Goal: Information Seeking & Learning: Compare options

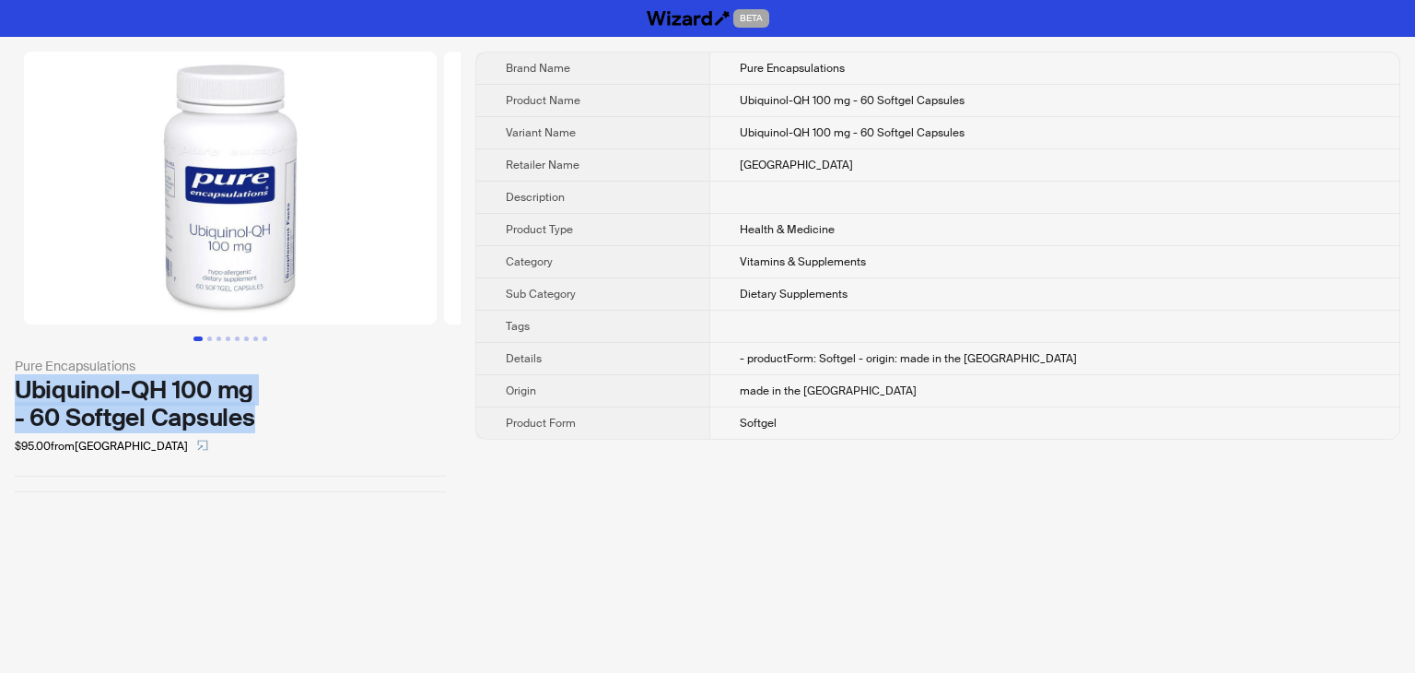
drag, startPoint x: 272, startPoint y: 427, endPoint x: 15, endPoint y: 390, distance: 259.7
click div "Ubiquinol-QH 100 mg - 60 Softgel Capsules"
copy div "Ubiquinol-QH 100 mg - 60 Softgel Capsules"
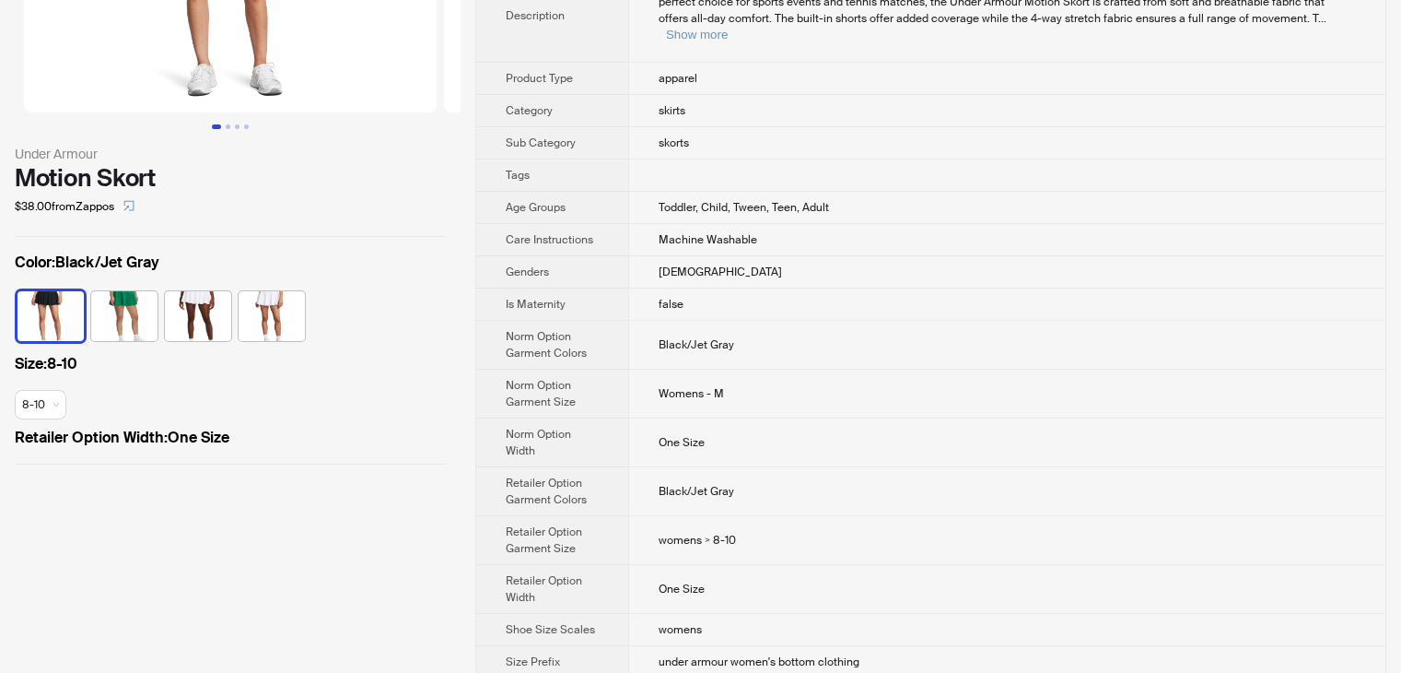
scroll to position [28, 0]
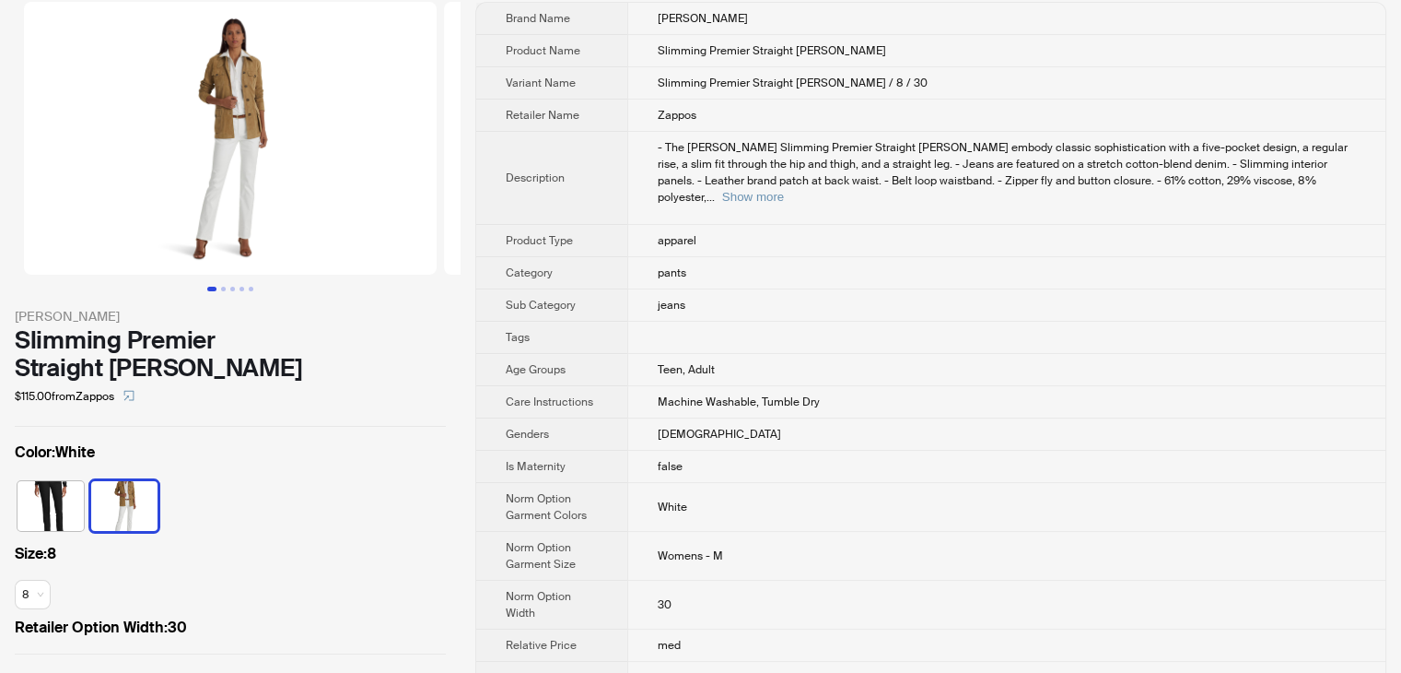
scroll to position [92, 0]
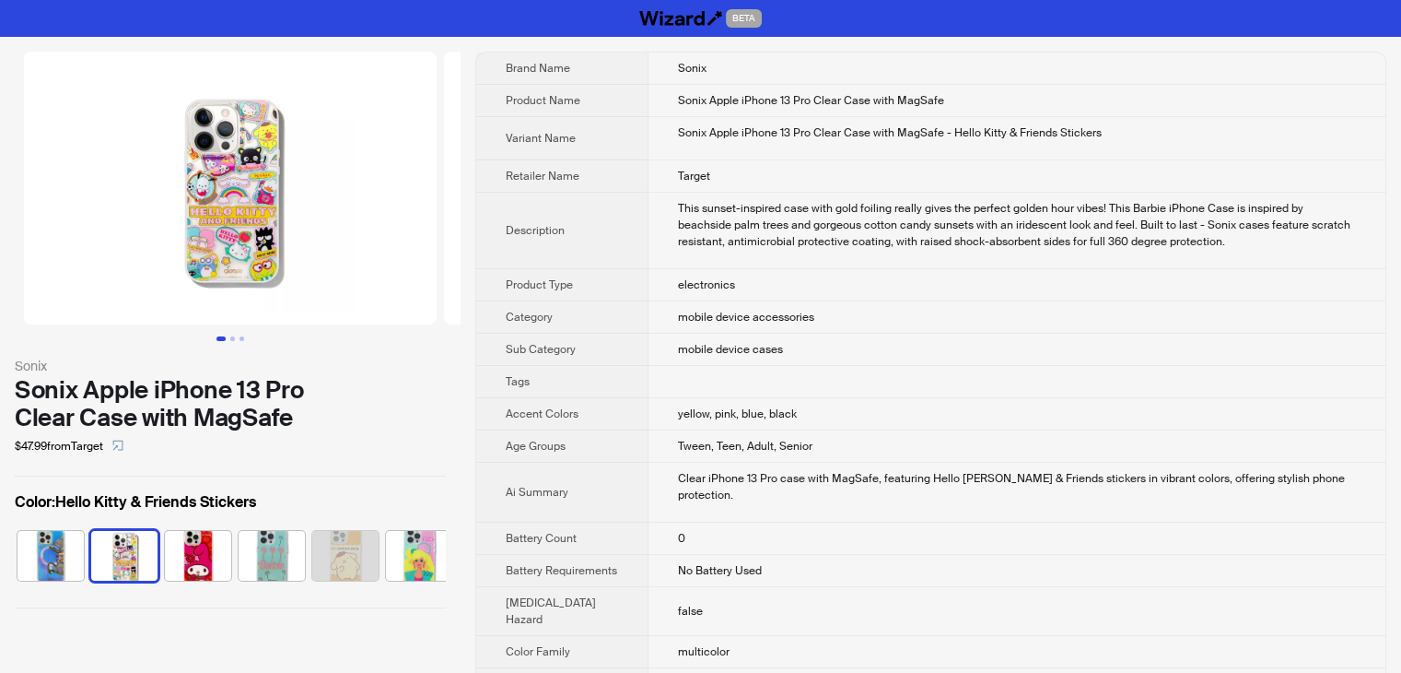
scroll to position [0, 47]
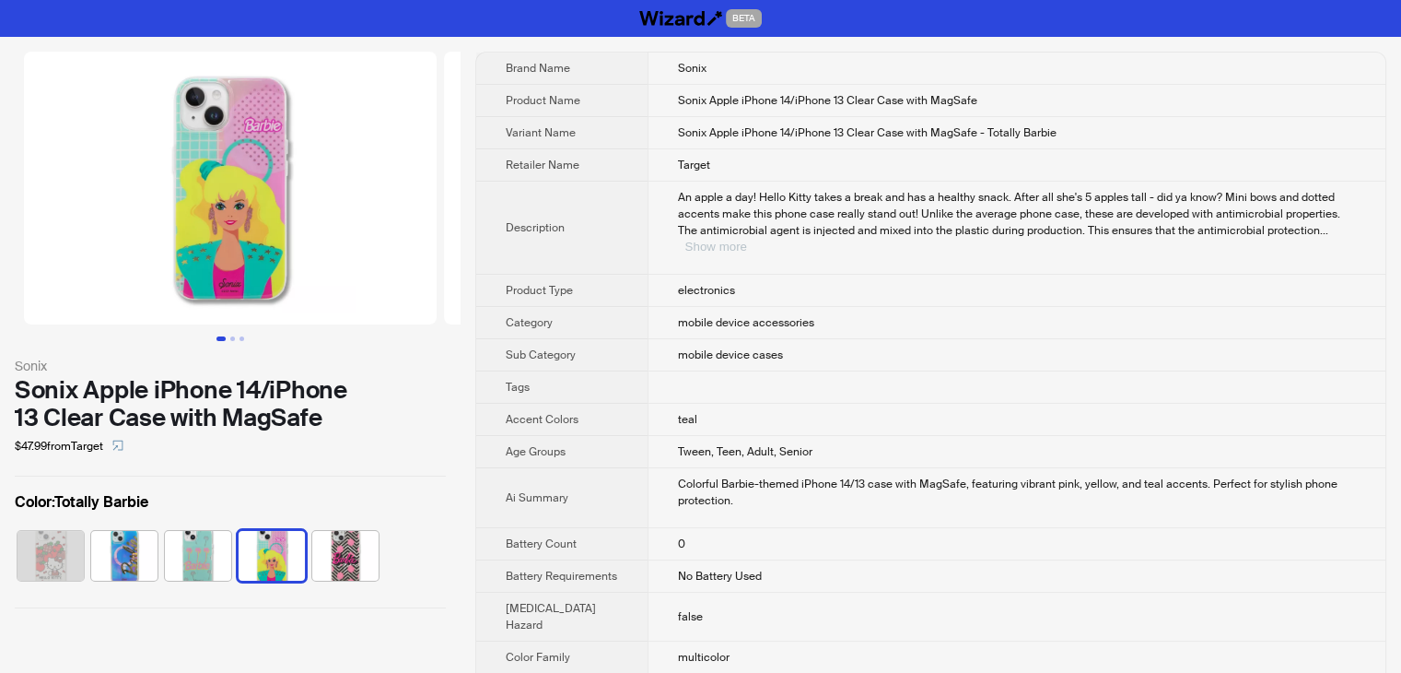
click at [747, 240] on button "Show more" at bounding box center [716, 247] width 62 height 14
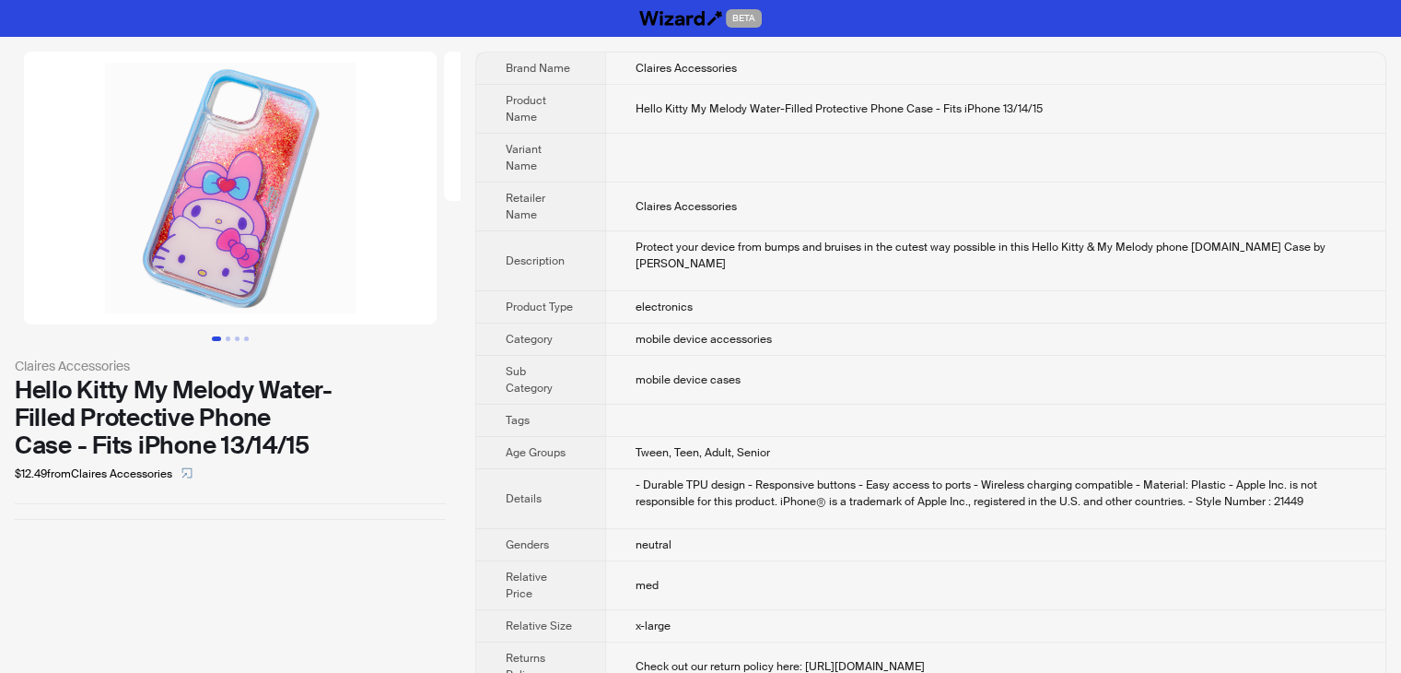
click at [939, 216] on td "Claires Accessories" at bounding box center [995, 206] width 780 height 49
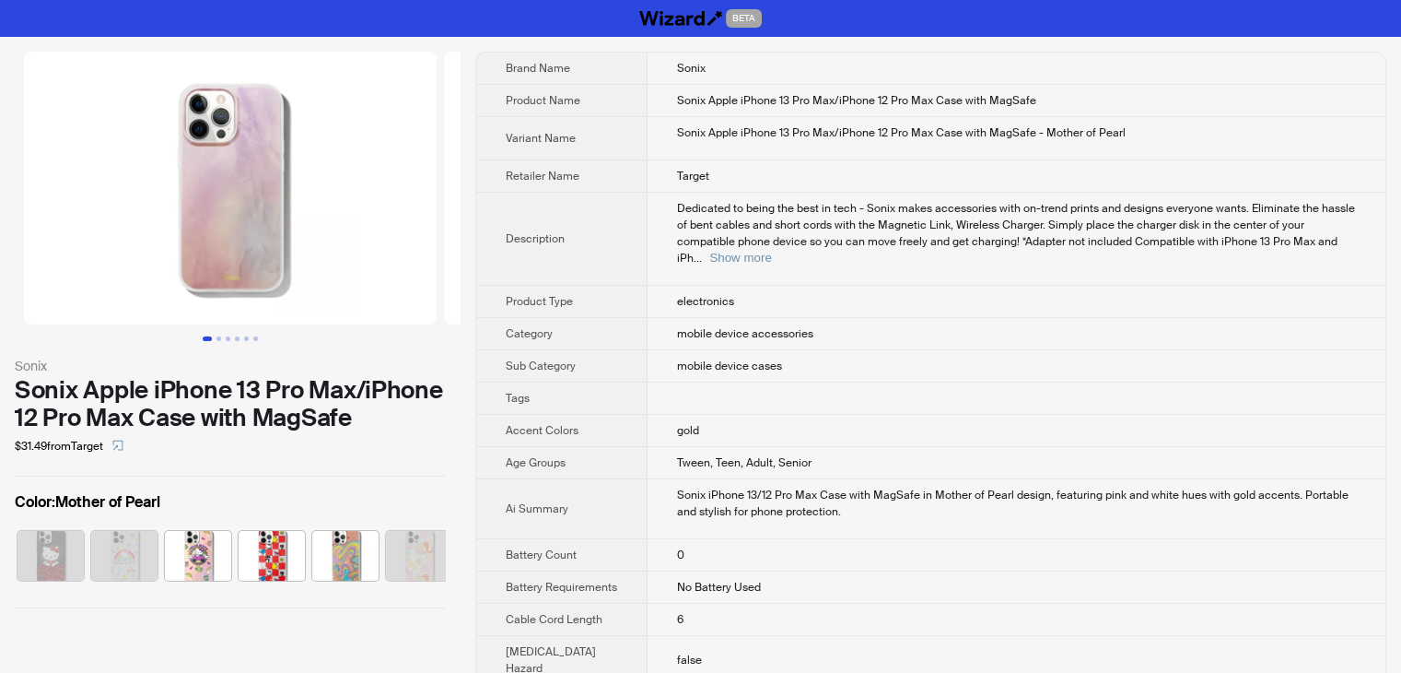
scroll to position [0, 85]
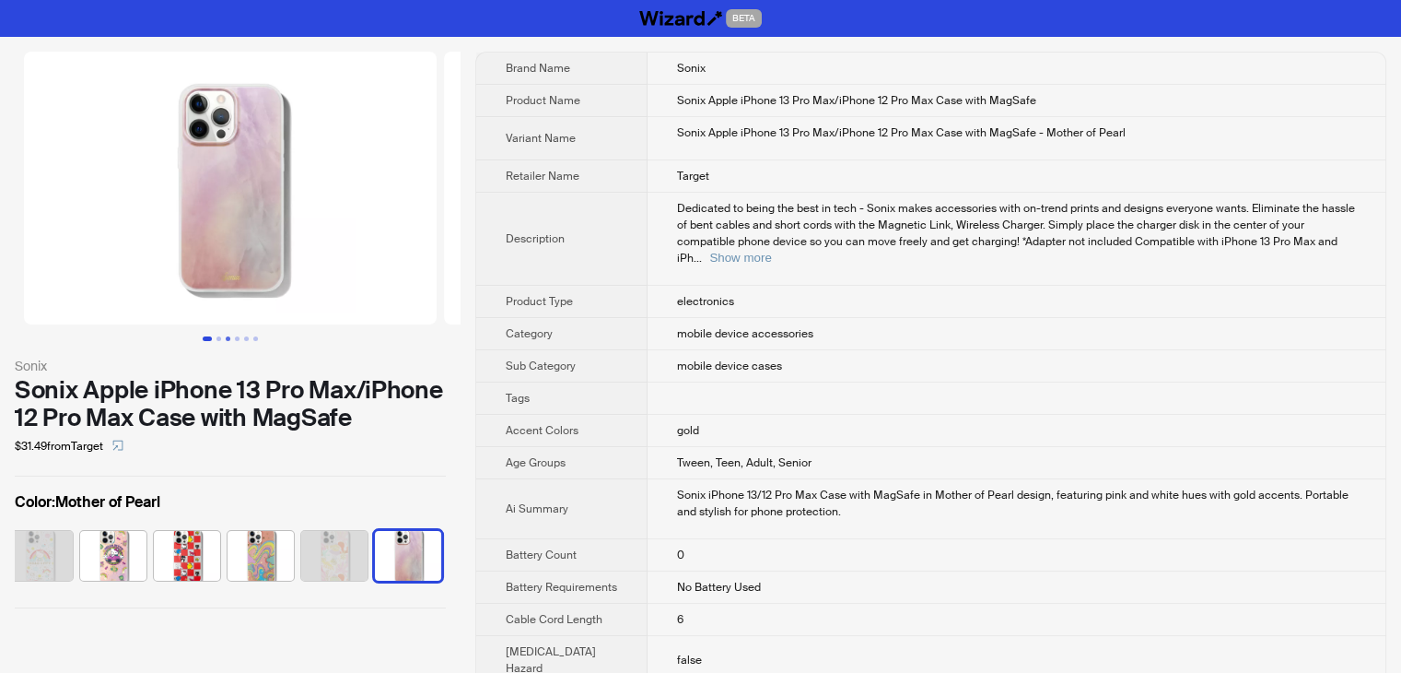
click at [226, 336] on button "Go to slide 3" at bounding box center [228, 338] width 5 height 5
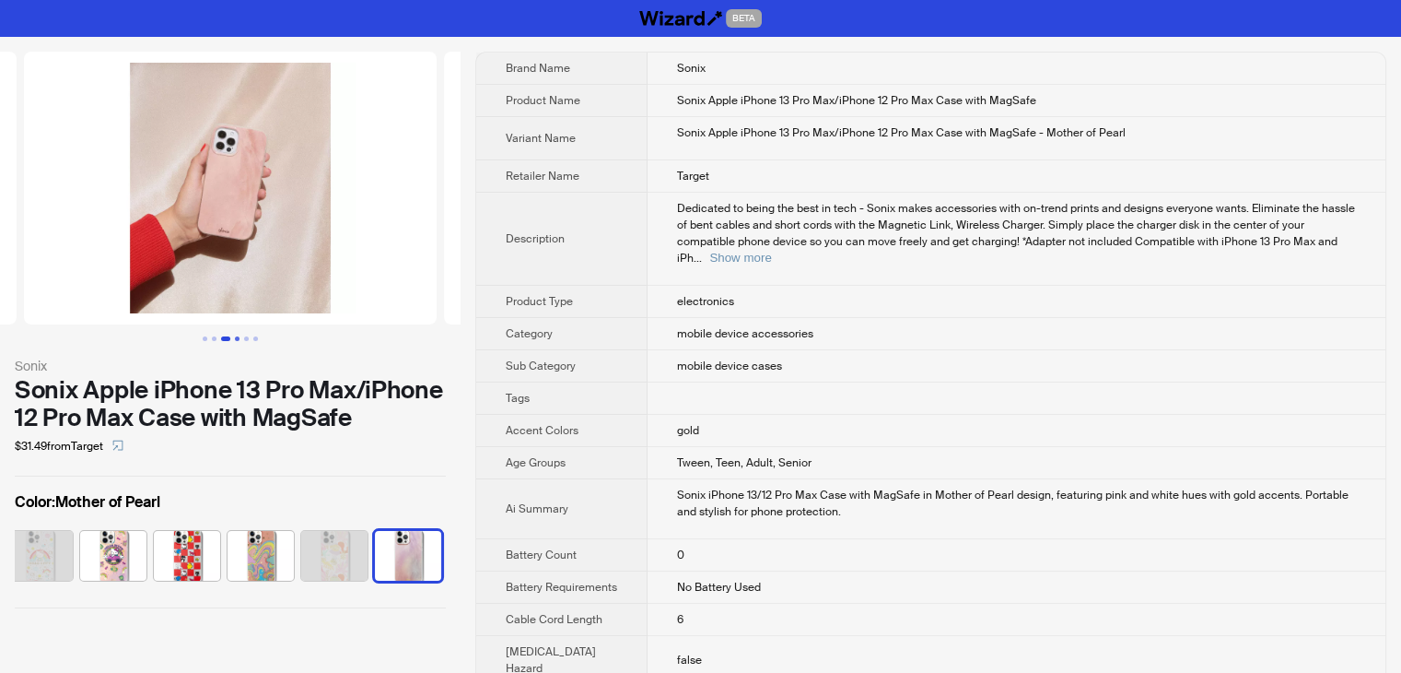
click at [235, 336] on button "Go to slide 4" at bounding box center [237, 338] width 5 height 5
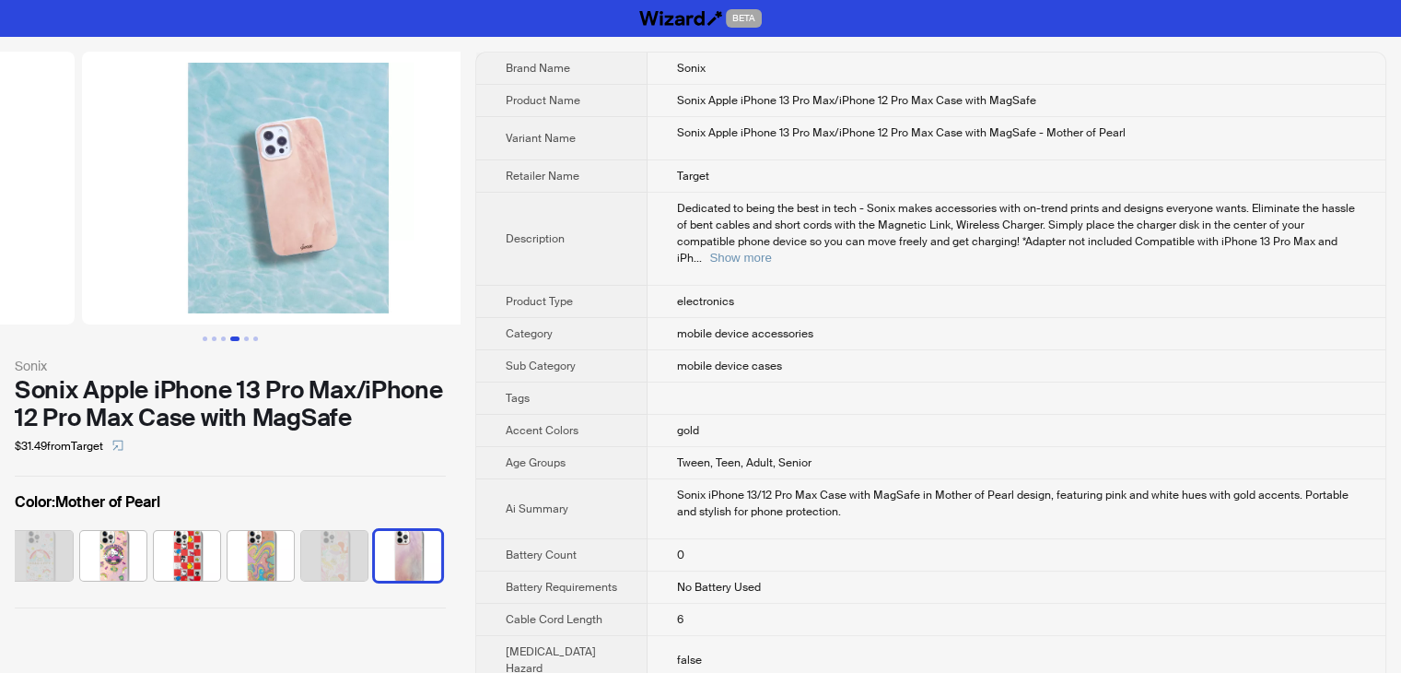
scroll to position [0, 1260]
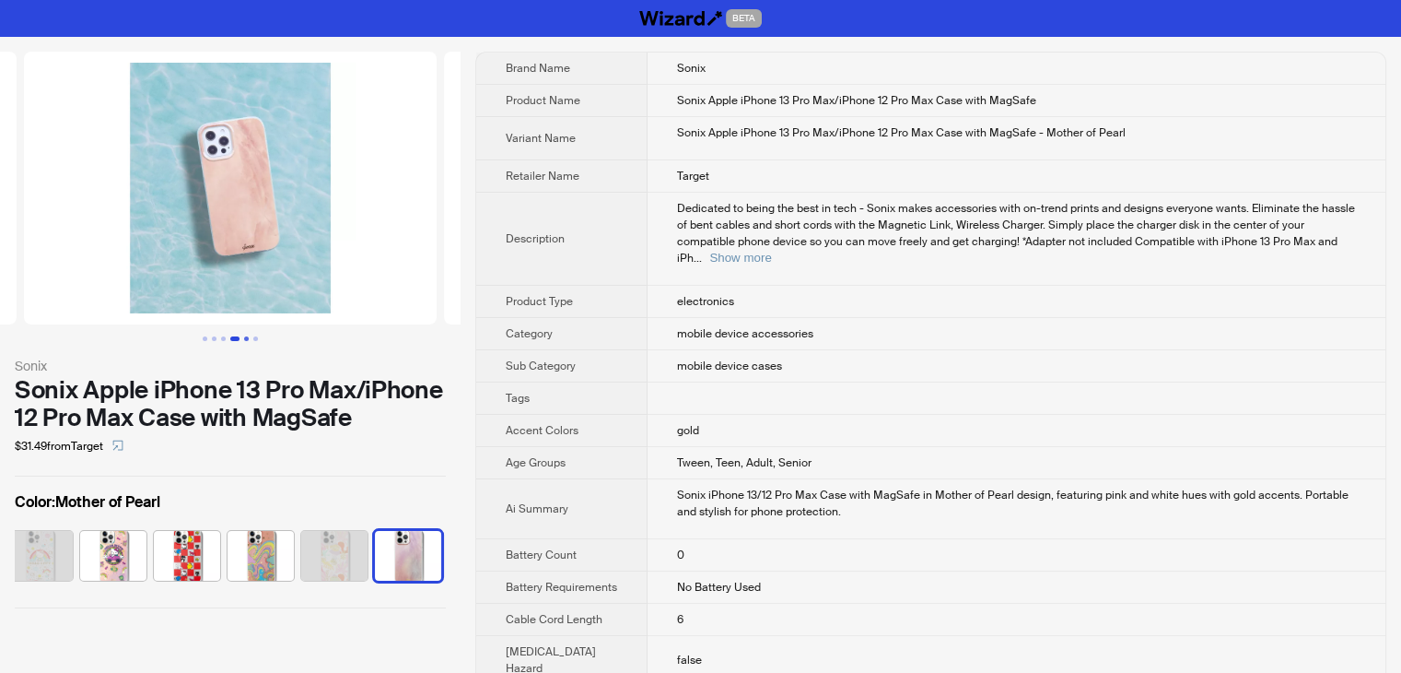
click at [244, 336] on button "Go to slide 5" at bounding box center [246, 338] width 5 height 5
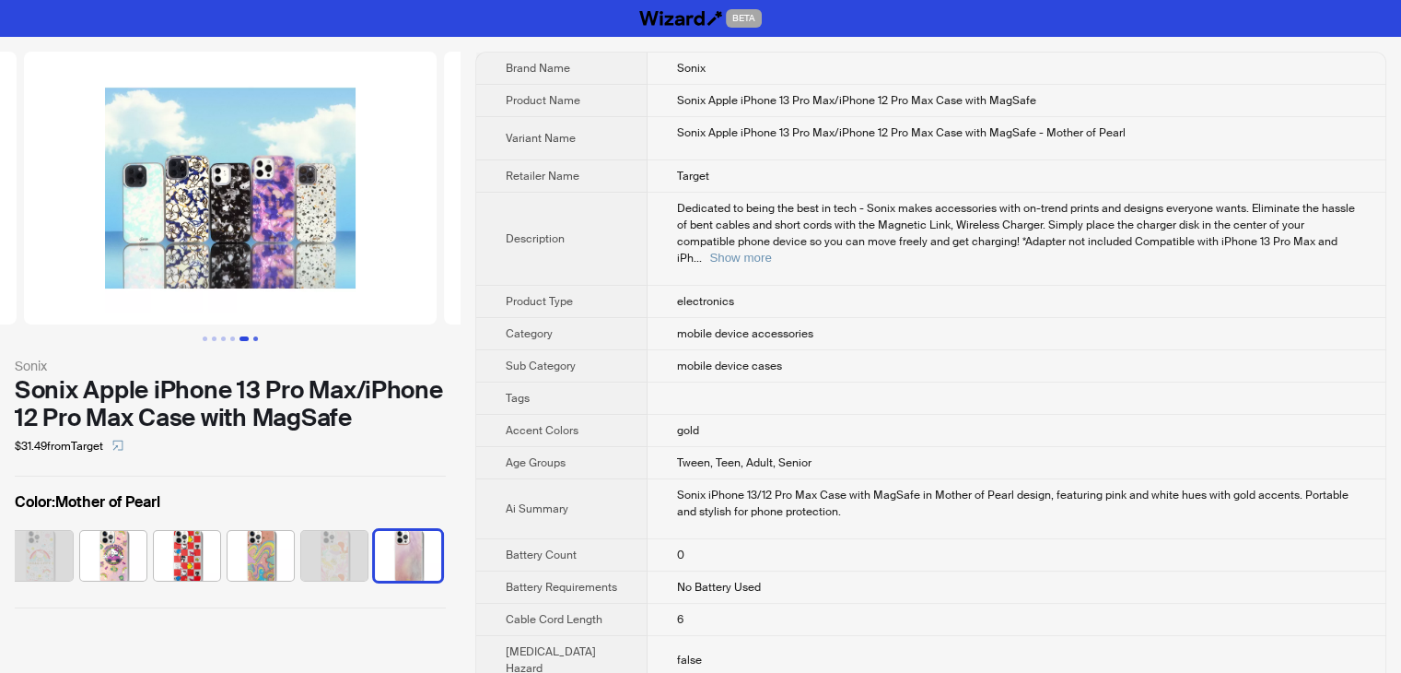
click at [254, 340] on button "Go to slide 6" at bounding box center [255, 338] width 5 height 5
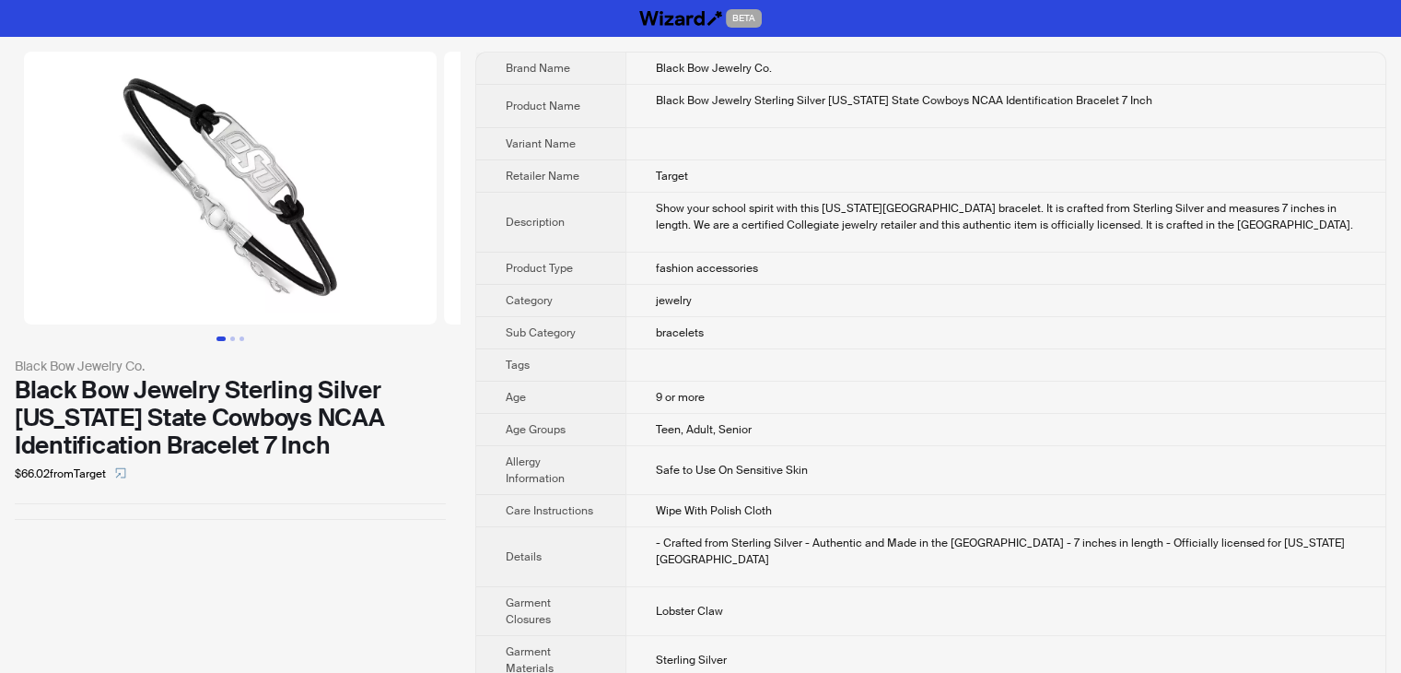
scroll to position [184, 0]
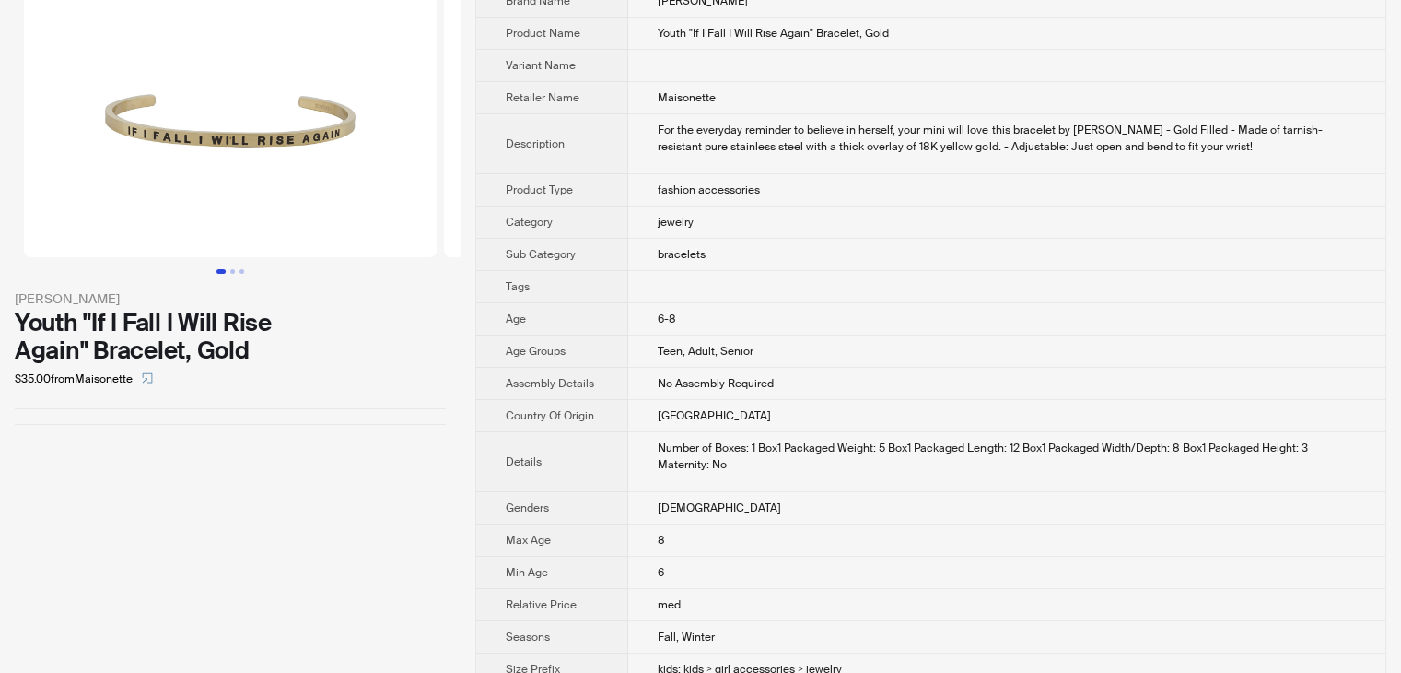
scroll to position [140, 0]
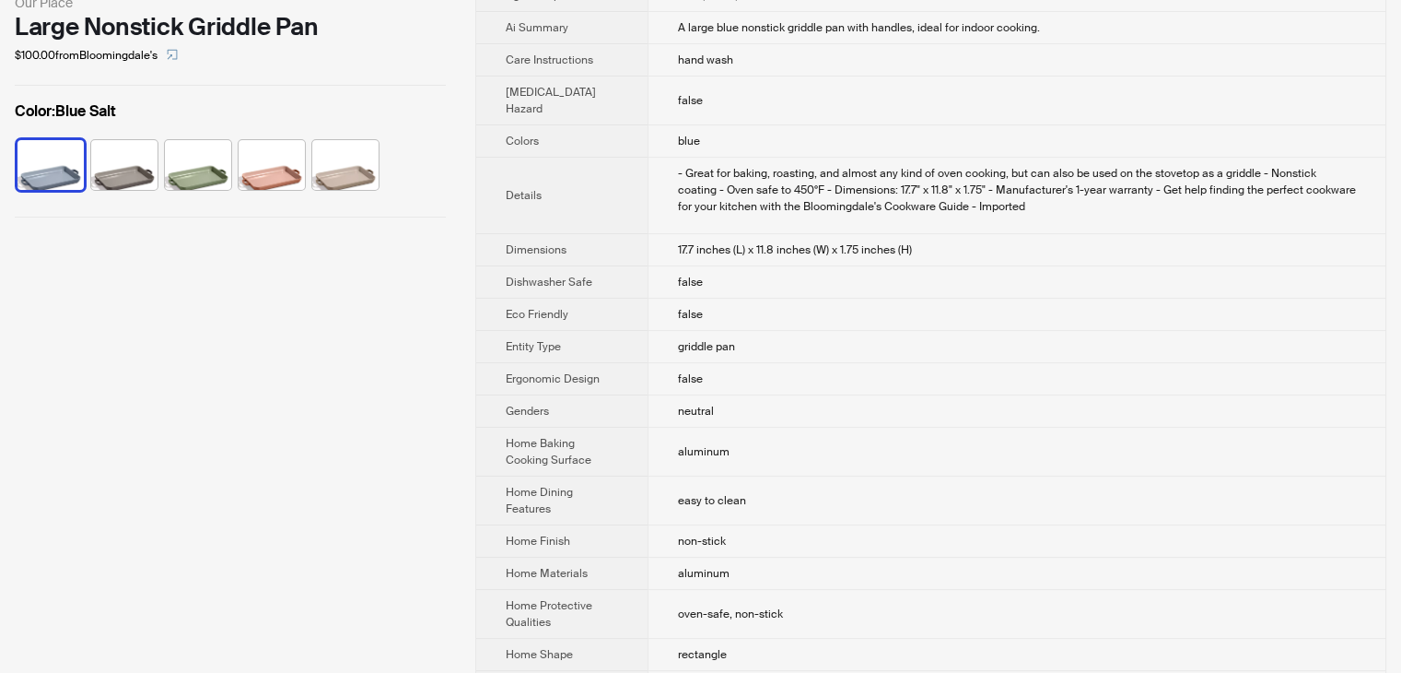
scroll to position [369, 0]
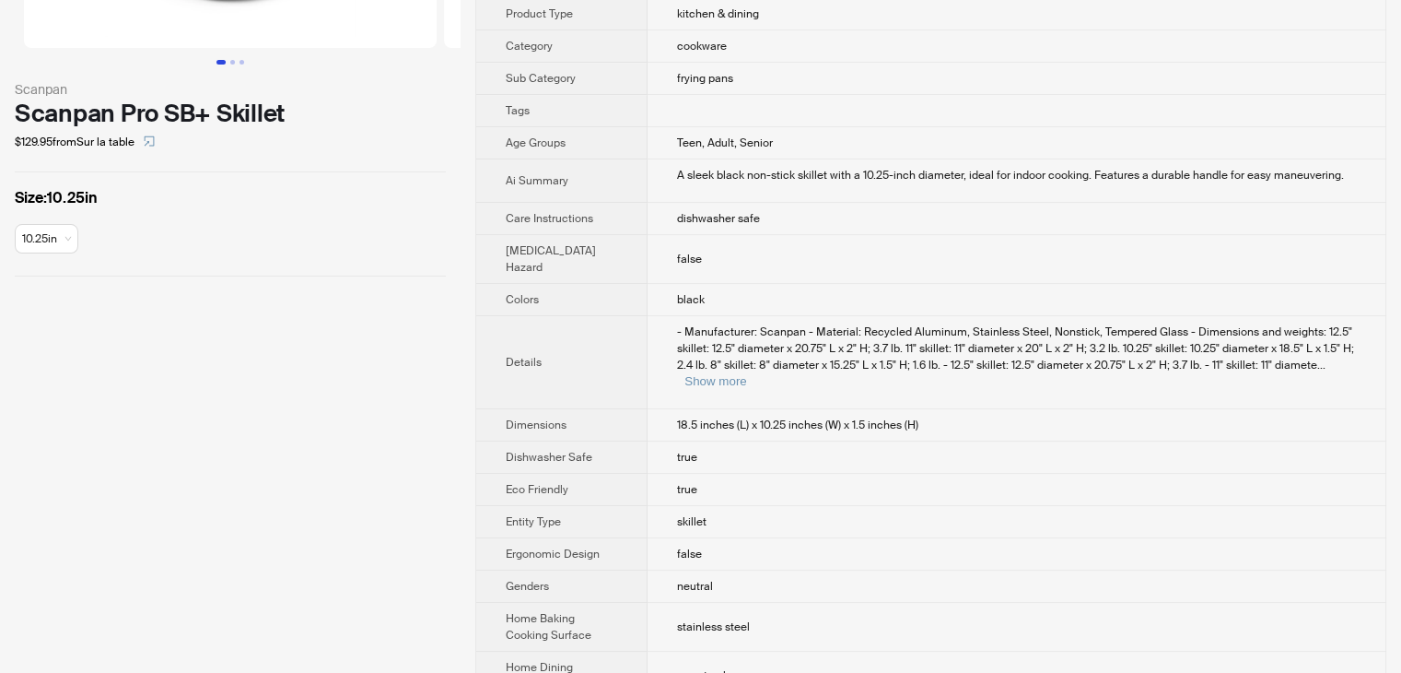
scroll to position [674, 0]
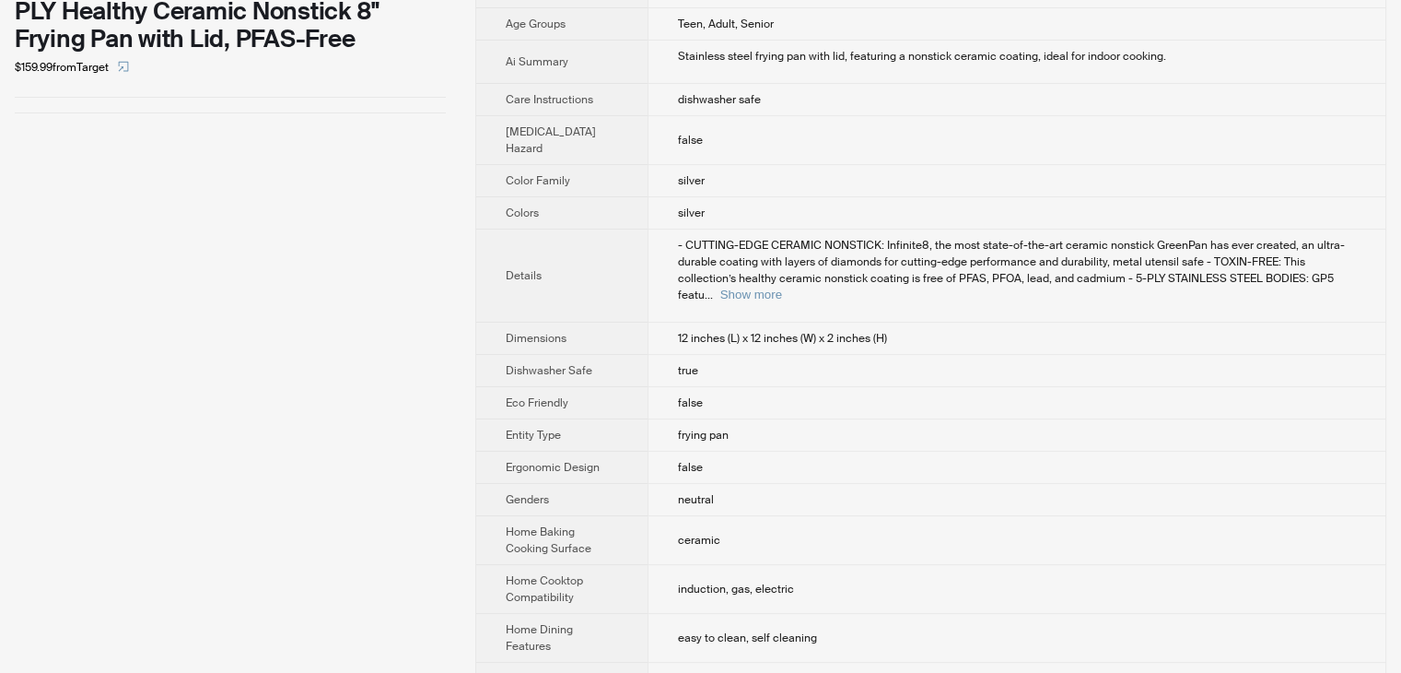
scroll to position [553, 0]
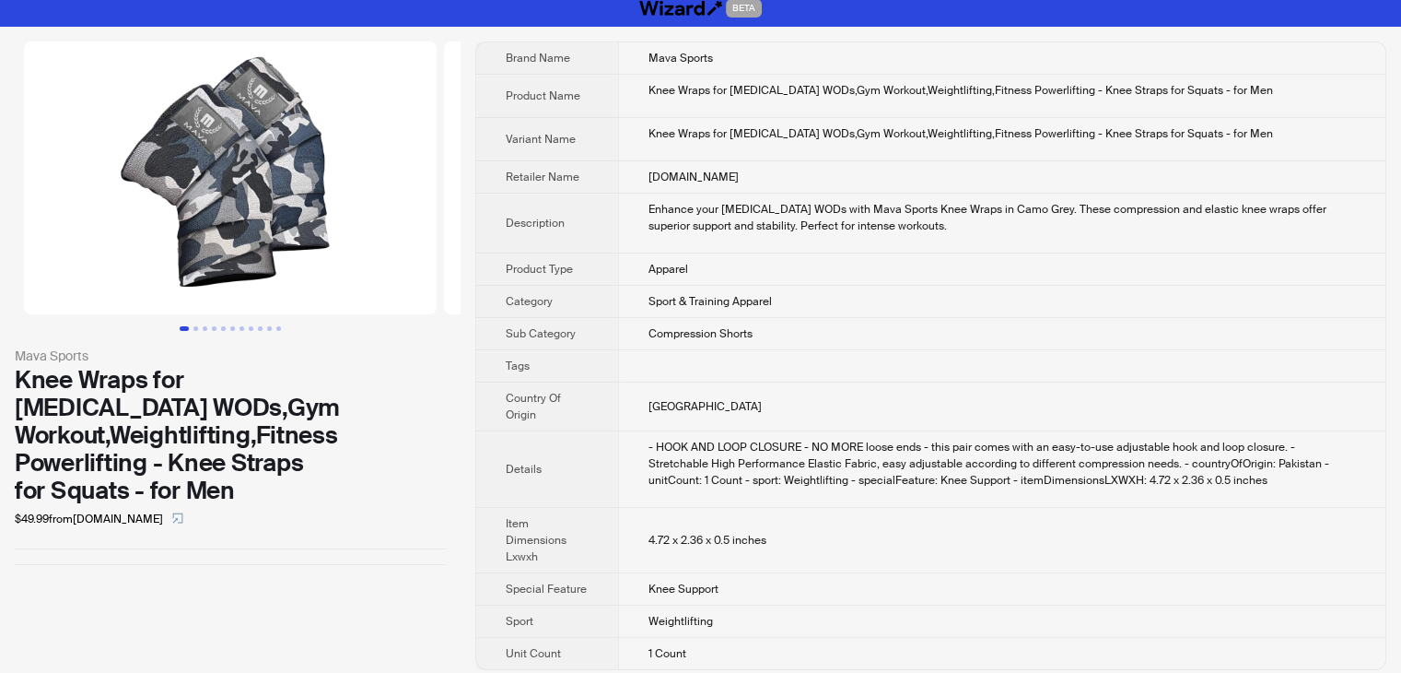
scroll to position [19, 0]
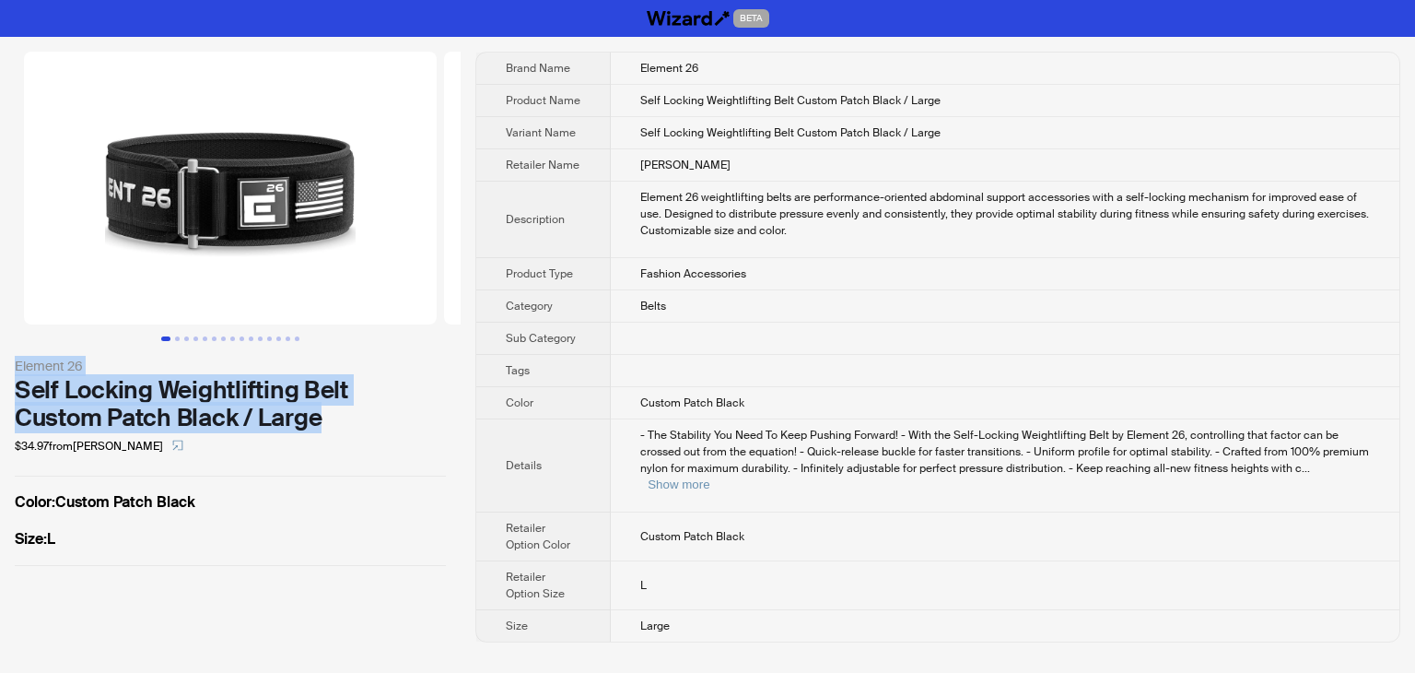
drag, startPoint x: 361, startPoint y: 412, endPoint x: 0, endPoint y: 365, distance: 364.2
click at [0, 365] on div "Element 26 Self Locking Weightlifting Belt Custom Patch Black / Large $34.97 fr…" at bounding box center [230, 309] width 461 height 544
copy div "Element 26 Self Locking Weightlifting Belt Custom Patch Black / Large"
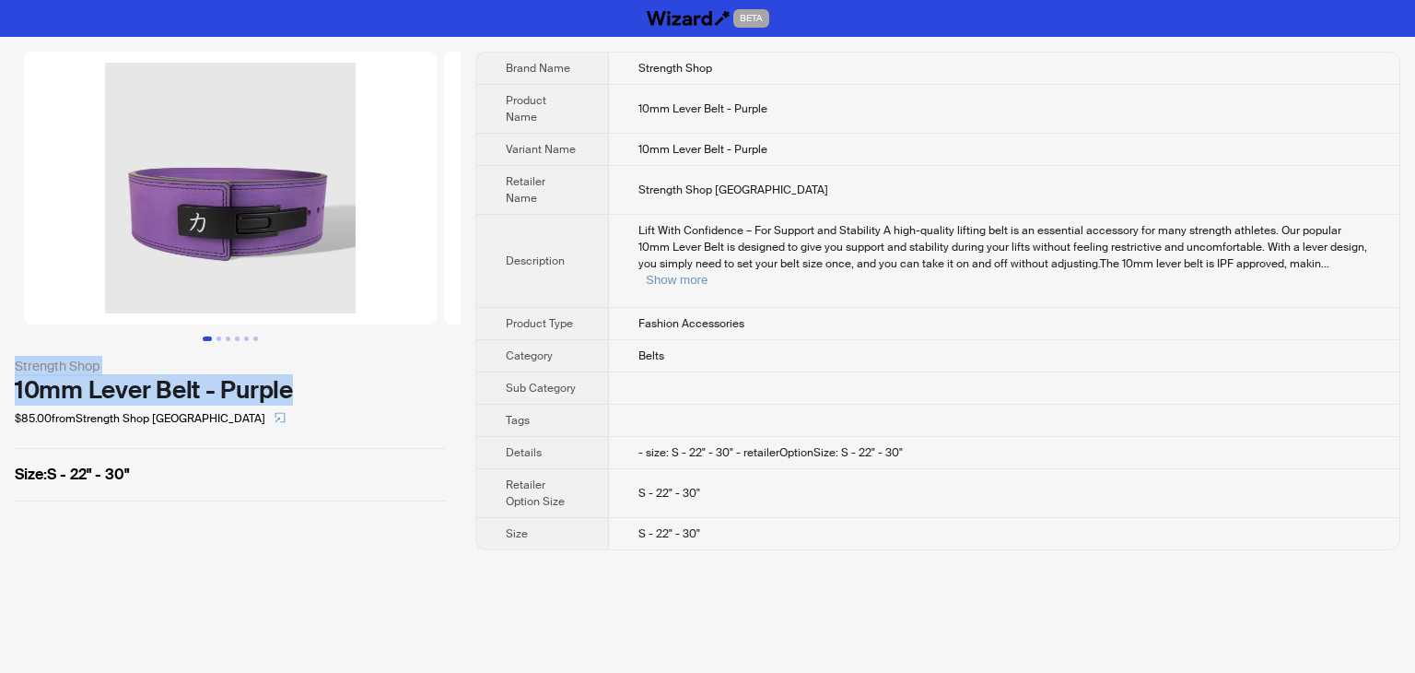
drag, startPoint x: 326, startPoint y: 381, endPoint x: 0, endPoint y: 369, distance: 326.4
click at [0, 369] on div "Strength Shop 10mm Lever Belt - Purple $85.00 from Strength Shop [GEOGRAPHIC_DA…" at bounding box center [230, 276] width 461 height 479
copy div "Strength Shop 10mm Lever Belt - Purple"
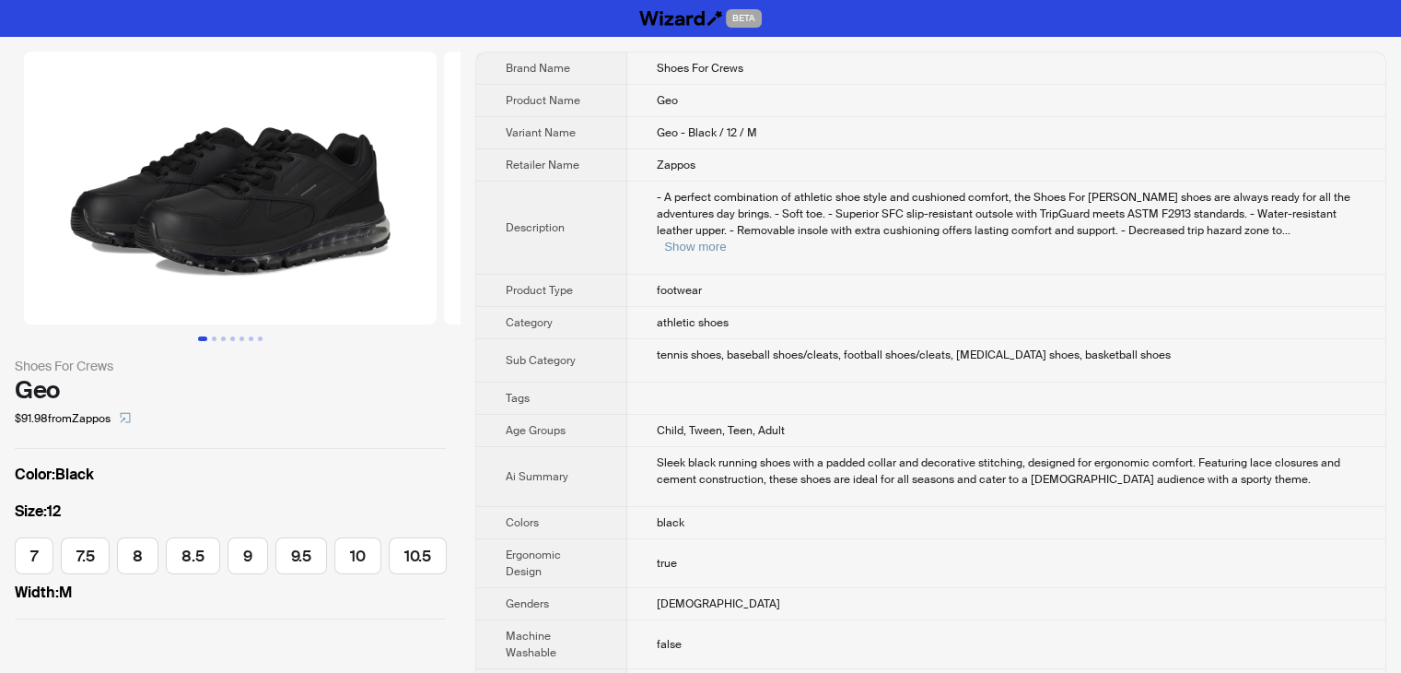
scroll to position [0, 269]
click at [726, 240] on button "Show more" at bounding box center [695, 247] width 62 height 14
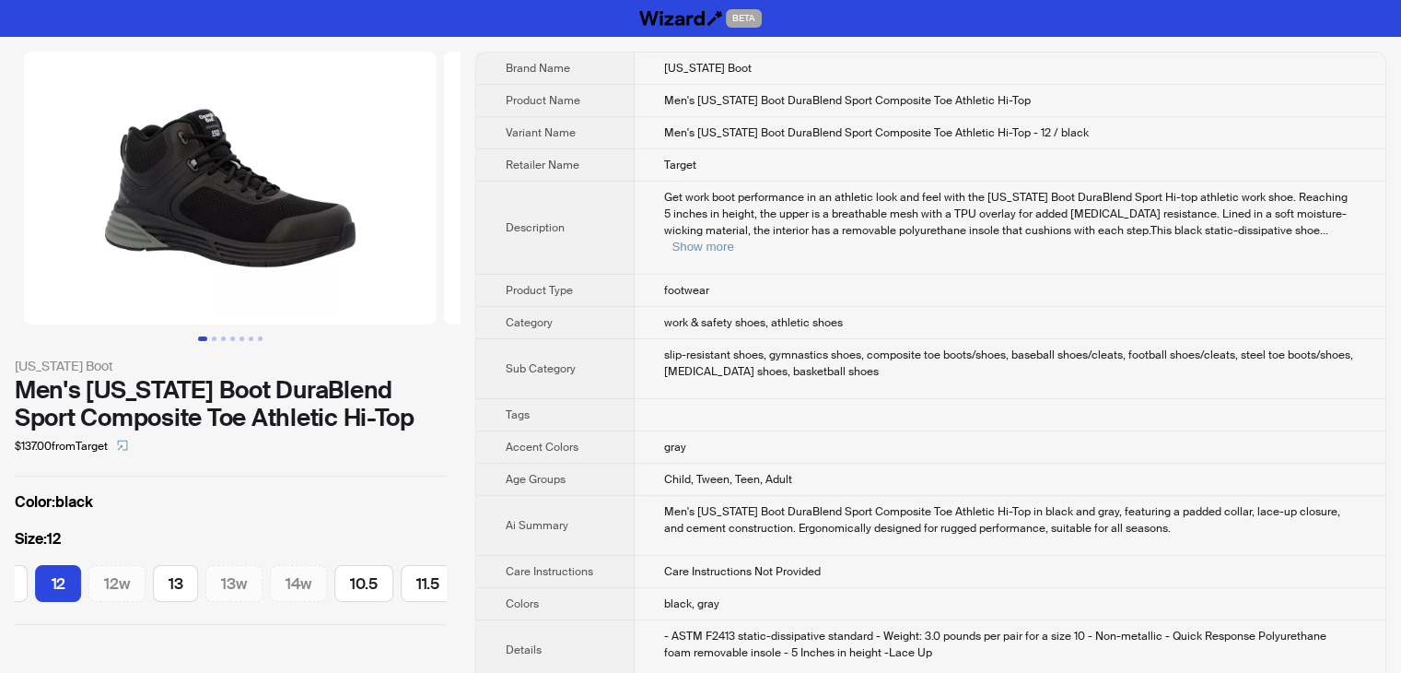
scroll to position [0, 999]
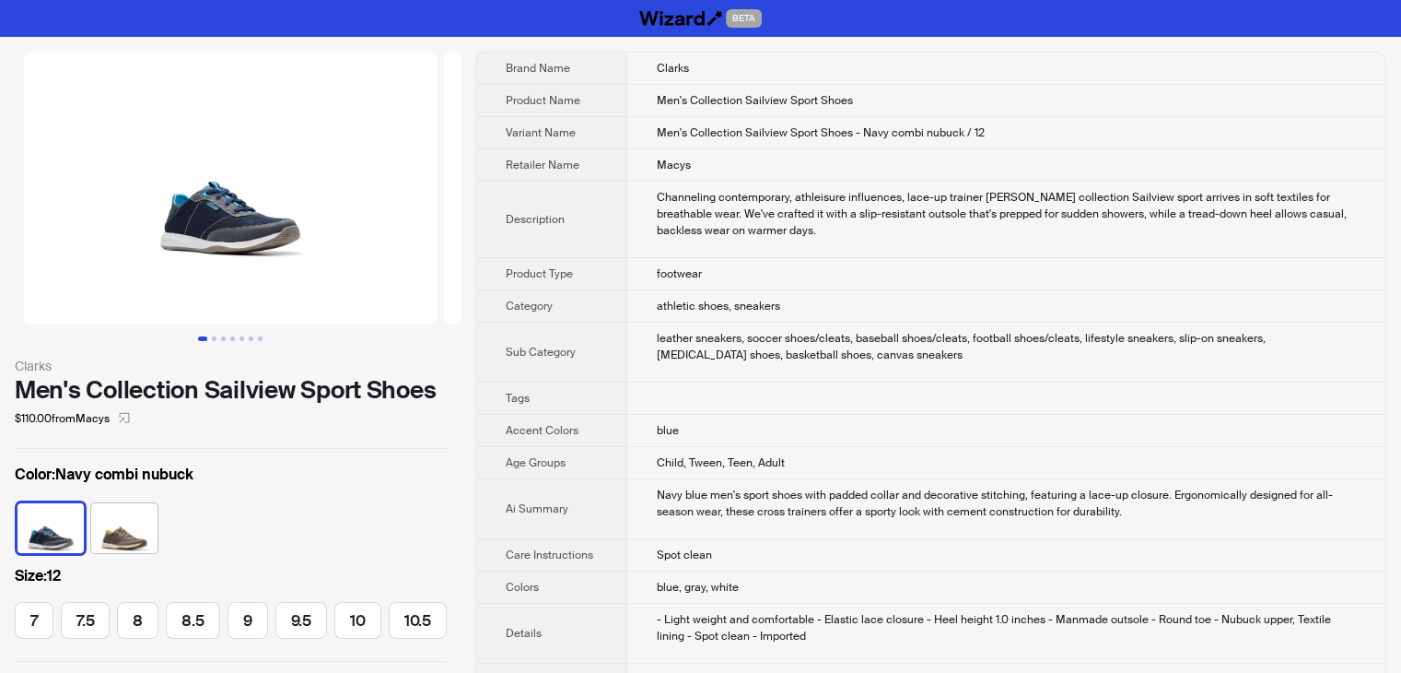
scroll to position [0, 322]
